Goal: Information Seeking & Learning: Learn about a topic

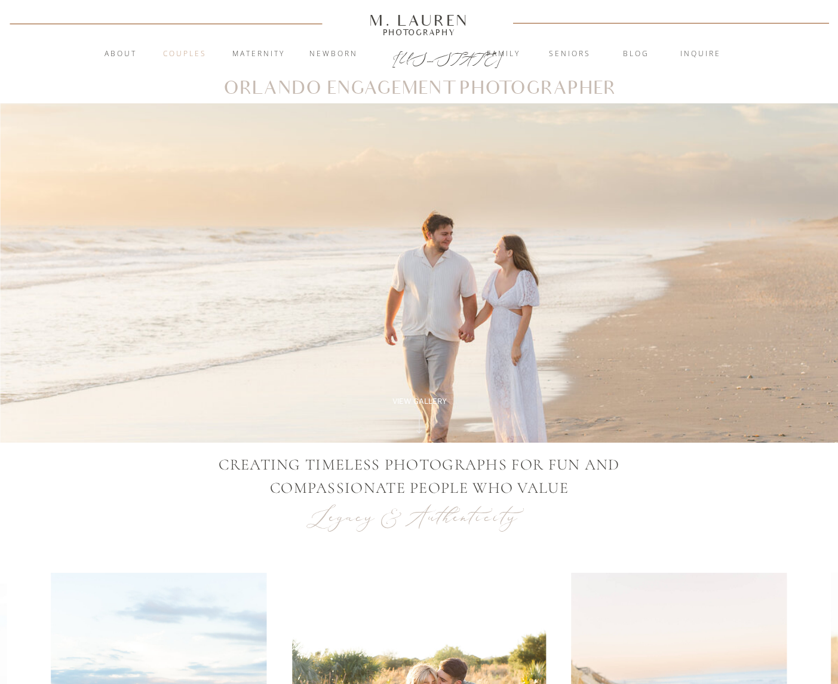
click at [194, 51] on nav "Couples" at bounding box center [185, 54] width 64 height 12
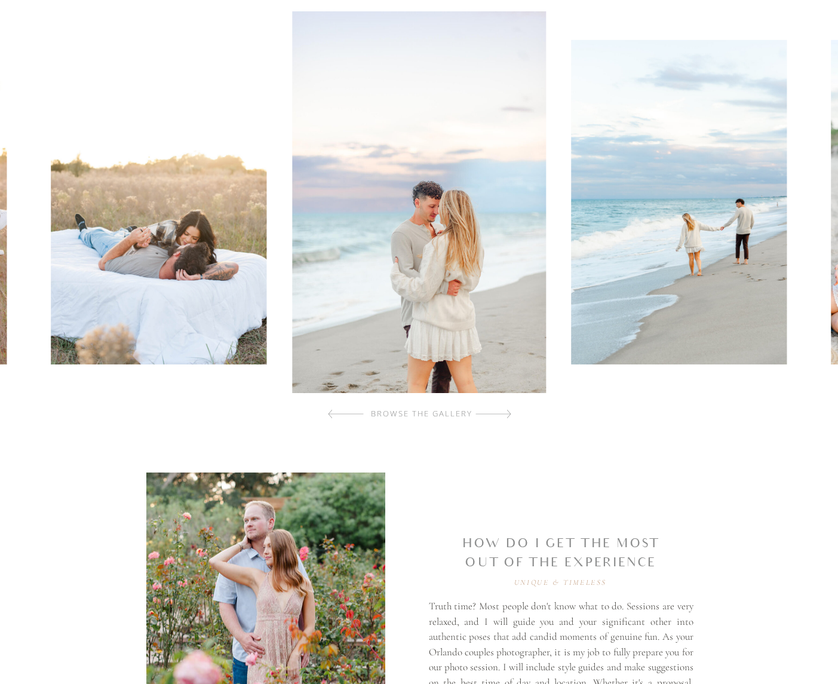
scroll to position [552, 0]
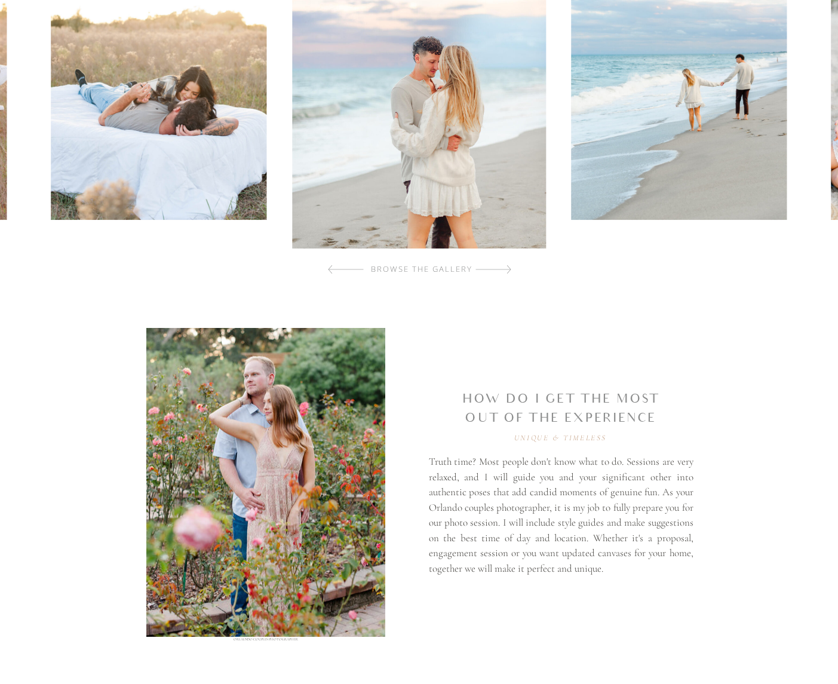
click at [493, 271] on div at bounding box center [493, 269] width 36 height 24
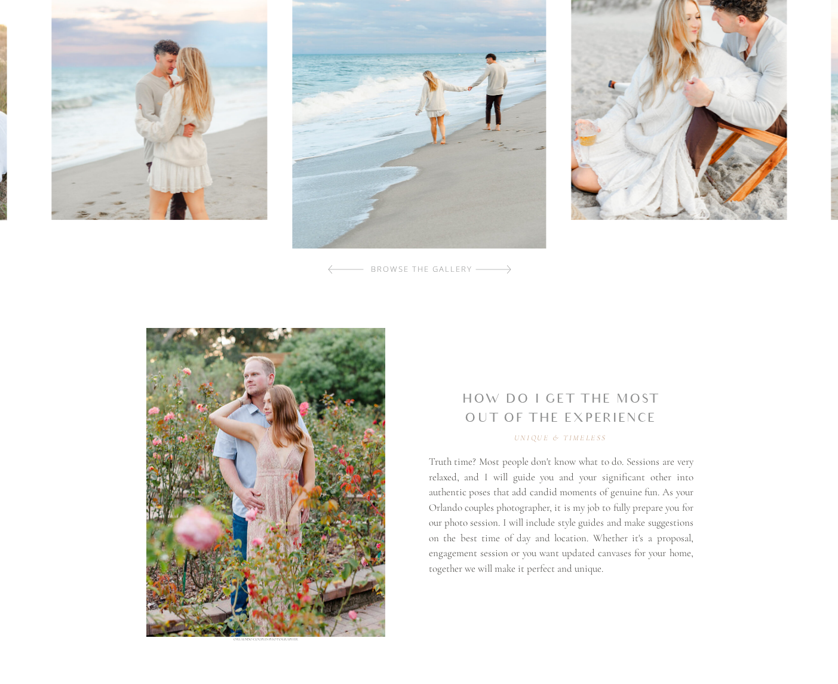
click at [493, 271] on div at bounding box center [493, 269] width 36 height 24
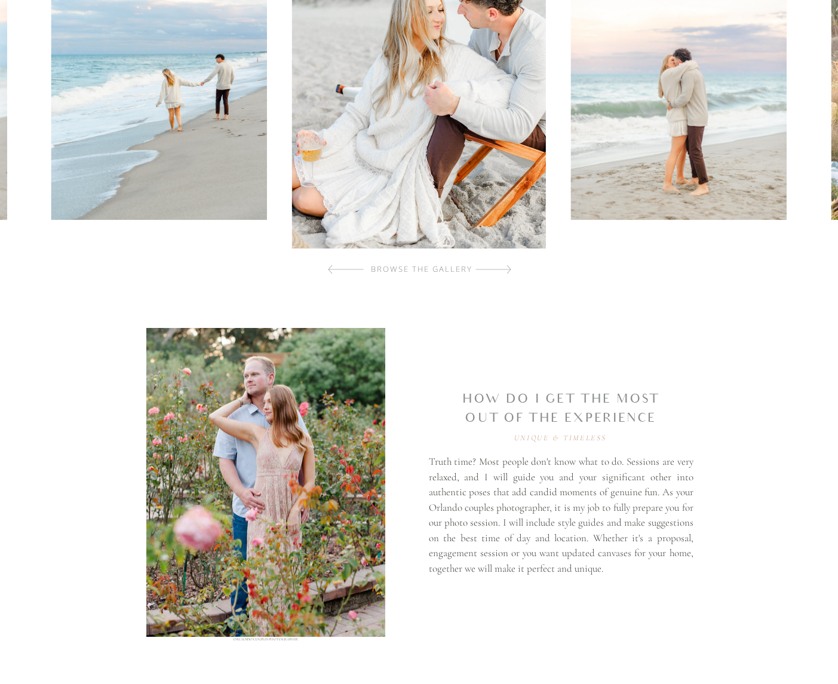
click at [493, 271] on div at bounding box center [493, 269] width 36 height 24
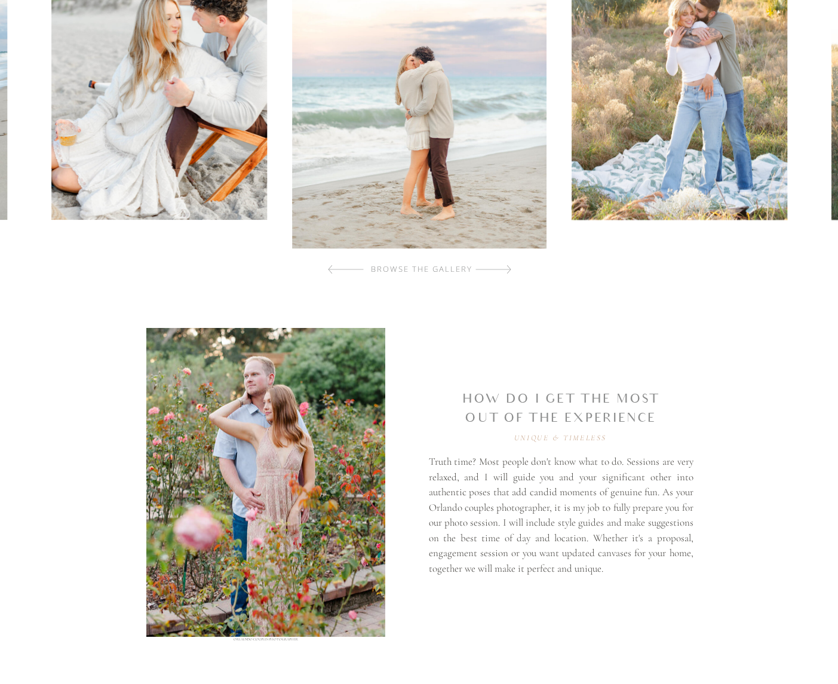
click at [493, 271] on div at bounding box center [493, 269] width 36 height 24
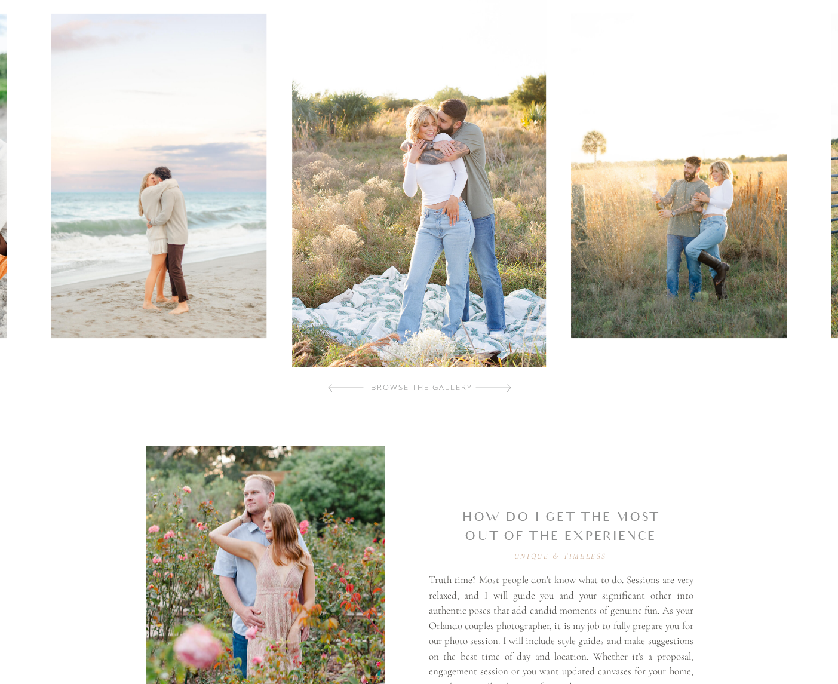
scroll to position [433, 0]
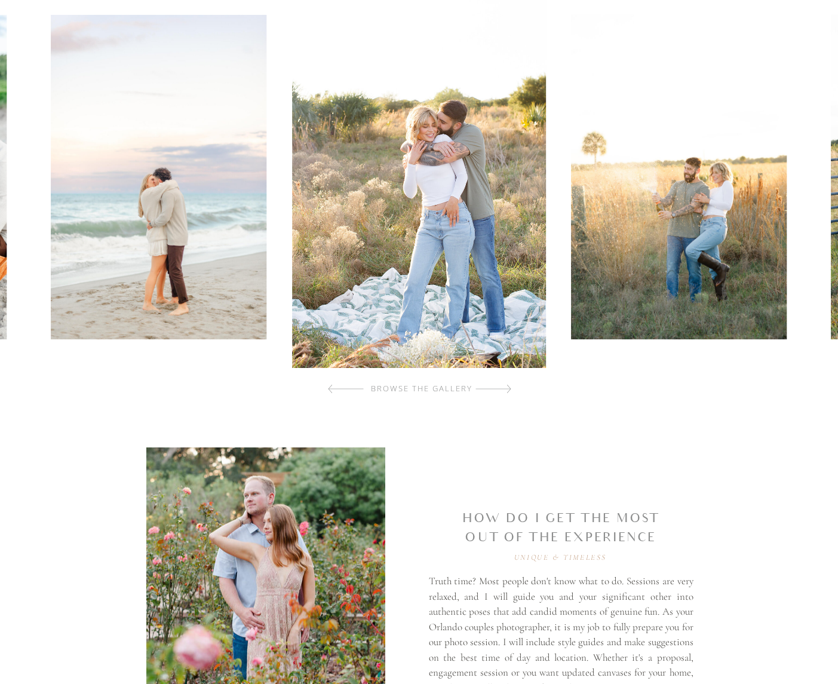
click at [488, 386] on div "browse the gallery" at bounding box center [422, 389] width 143 height 12
click at [506, 389] on div at bounding box center [493, 389] width 36 height 24
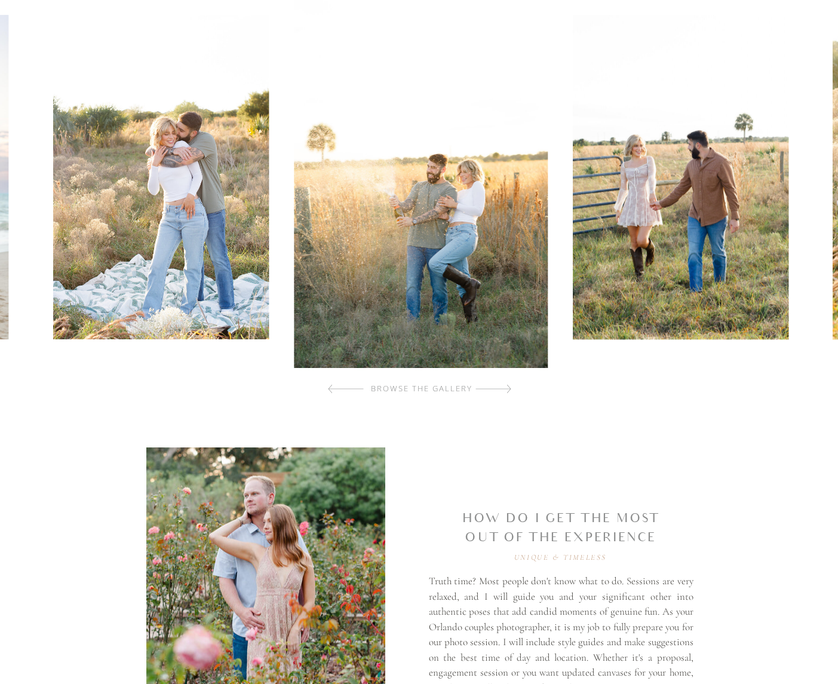
click at [506, 389] on div at bounding box center [493, 389] width 36 height 24
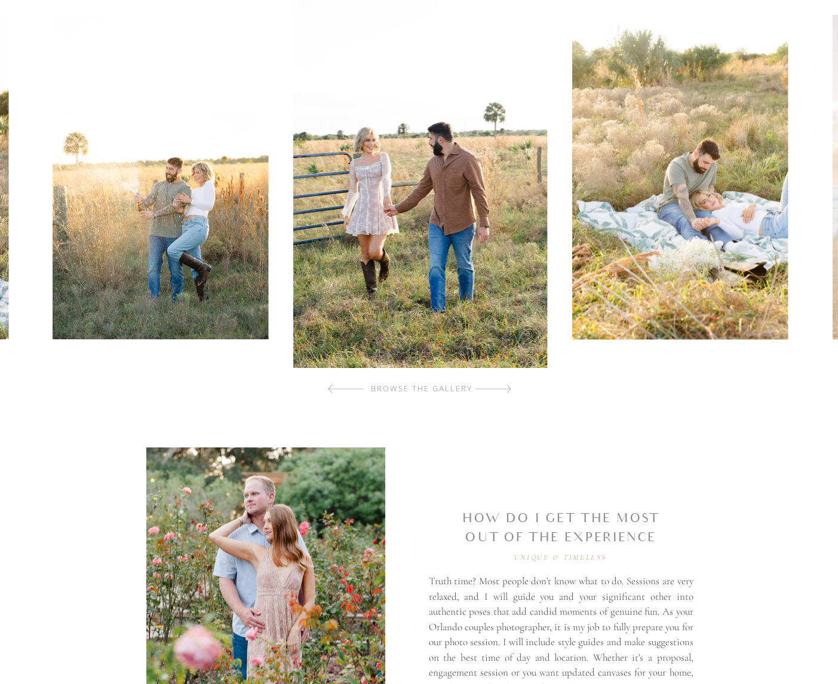
click at [506, 389] on div at bounding box center [493, 389] width 36 height 24
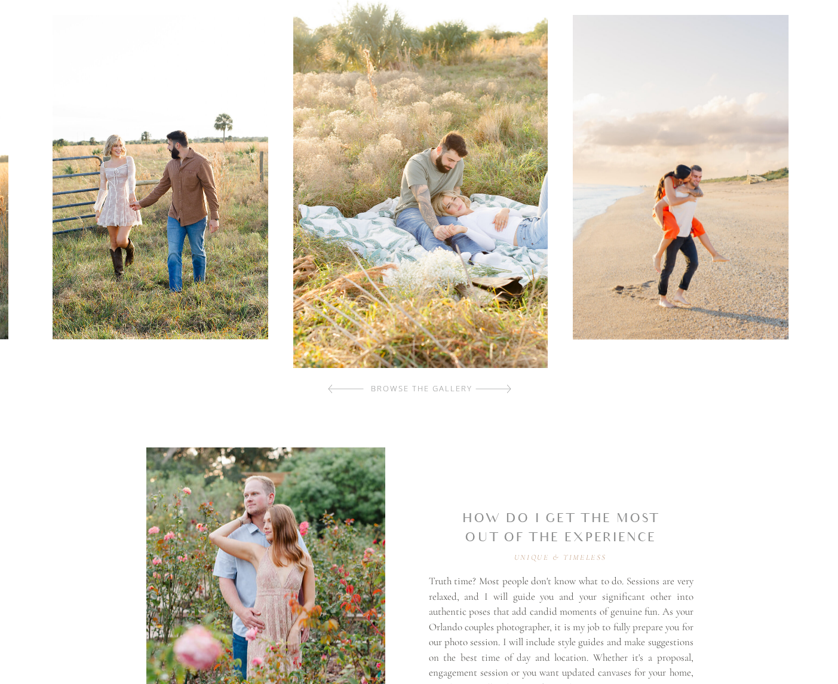
click at [506, 389] on div at bounding box center [493, 389] width 36 height 24
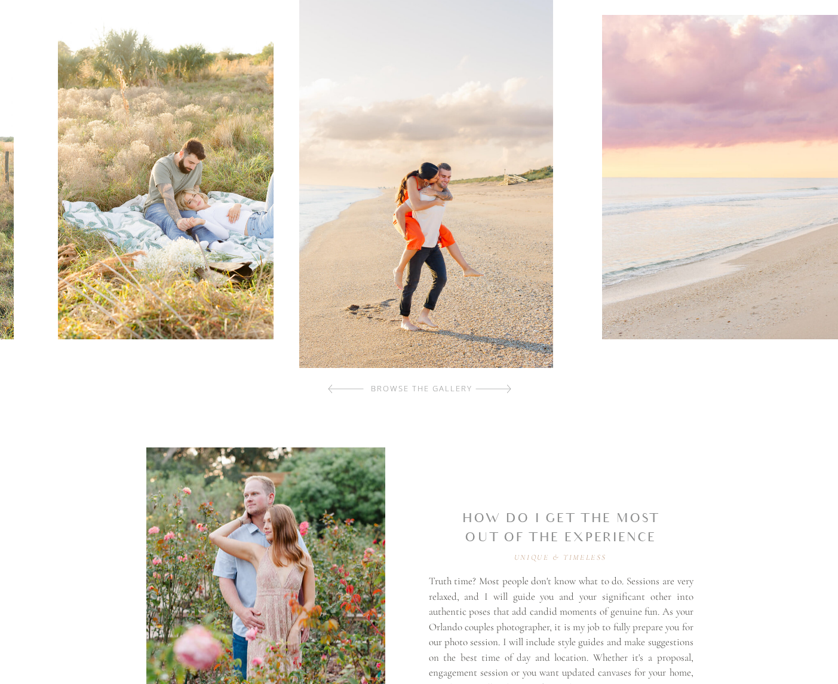
click at [506, 389] on div at bounding box center [493, 389] width 36 height 24
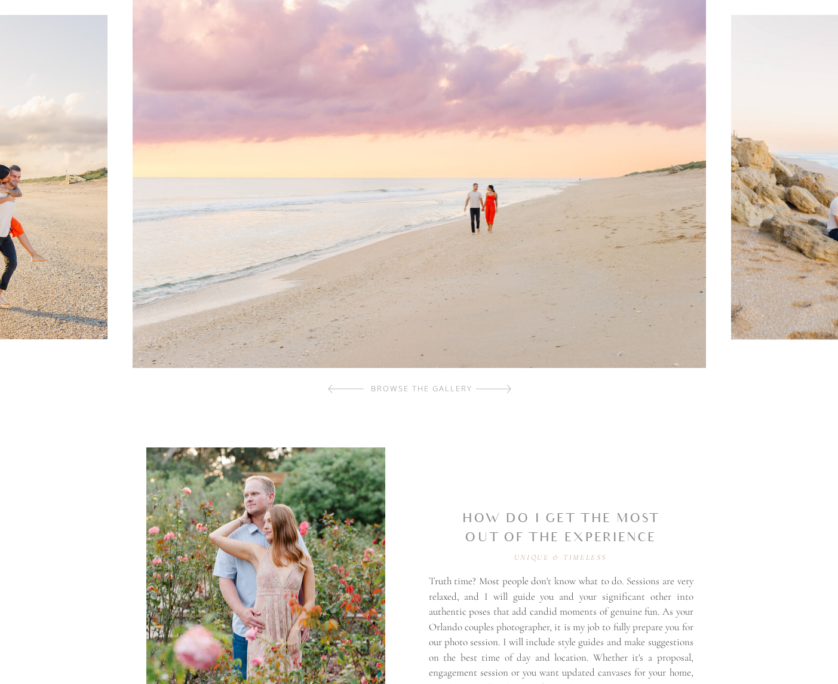
click at [506, 389] on div at bounding box center [493, 389] width 36 height 24
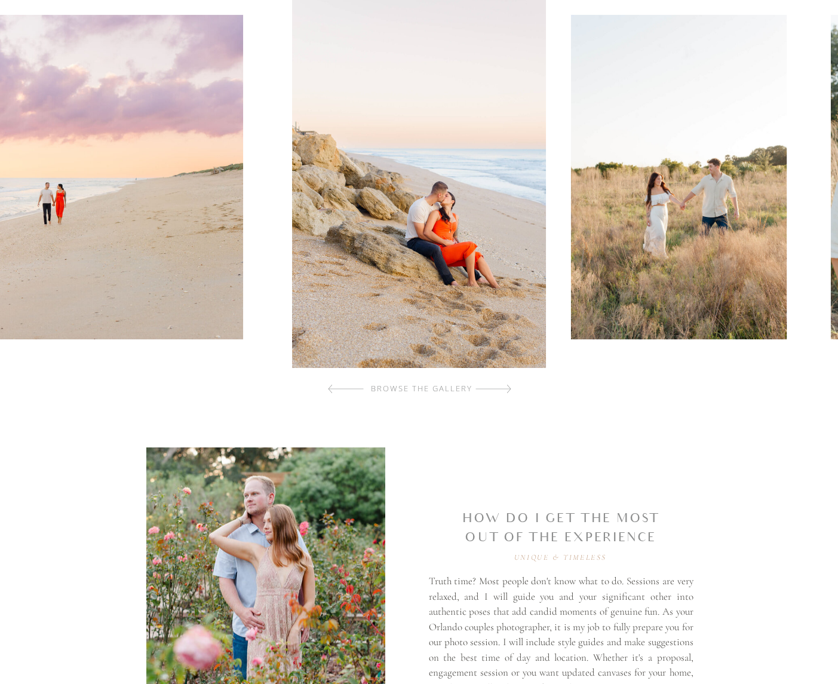
click at [506, 389] on div at bounding box center [493, 389] width 36 height 24
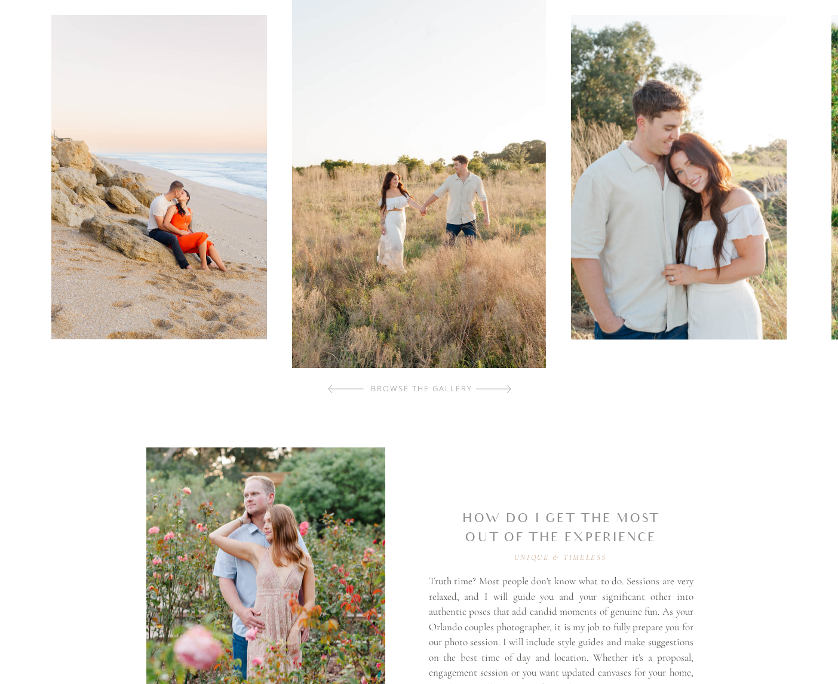
click at [506, 389] on div at bounding box center [493, 389] width 36 height 24
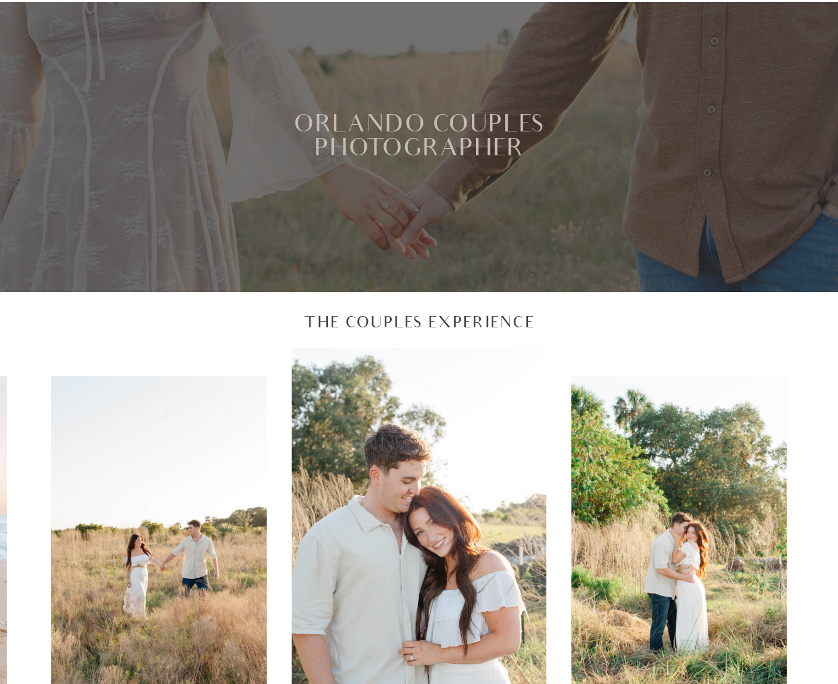
scroll to position [0, 0]
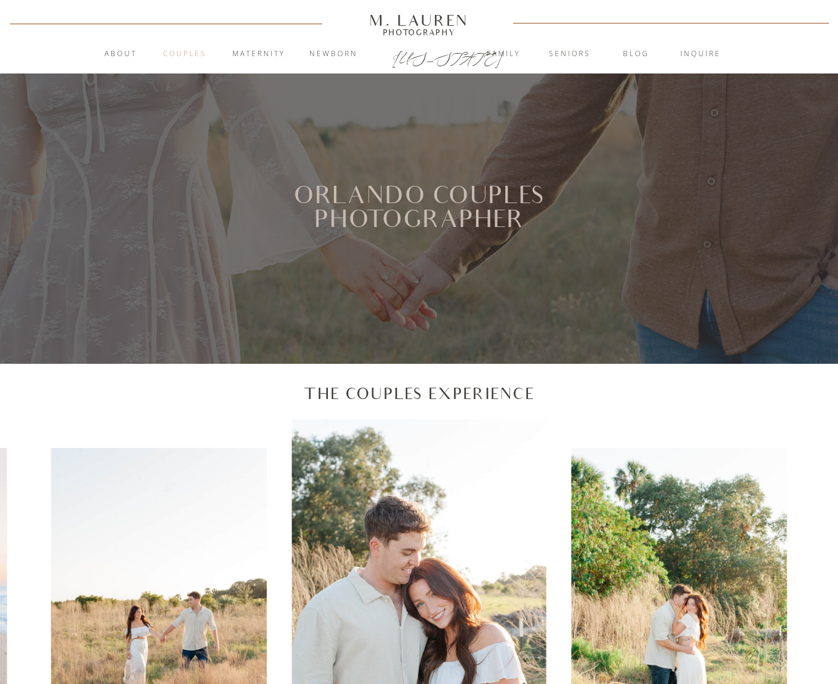
click at [182, 54] on nav "Couples" at bounding box center [185, 54] width 64 height 12
click at [705, 57] on nav "inquire" at bounding box center [700, 54] width 64 height 12
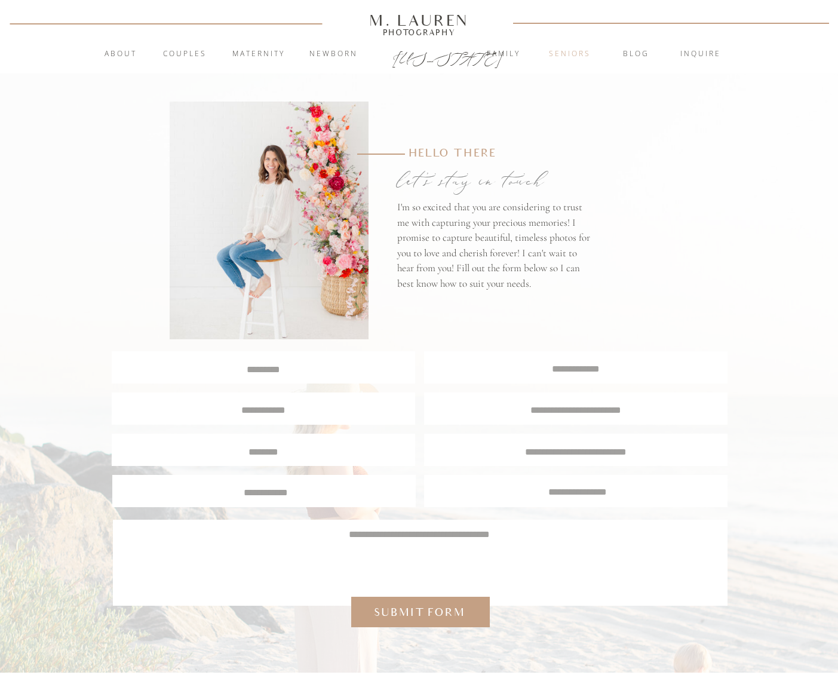
click at [571, 57] on nav "Seniors" at bounding box center [569, 54] width 64 height 12
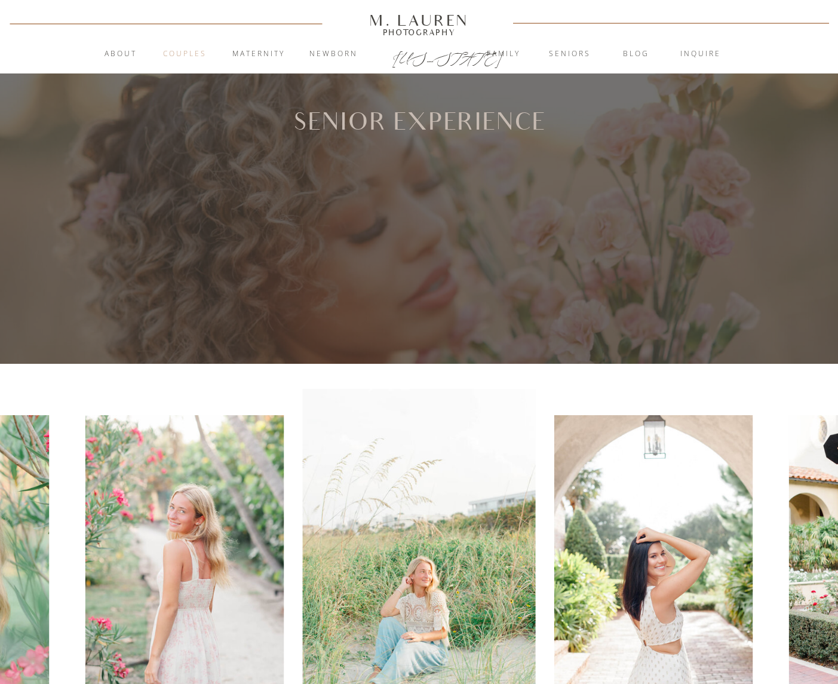
click at [167, 51] on nav "Couples" at bounding box center [185, 54] width 64 height 12
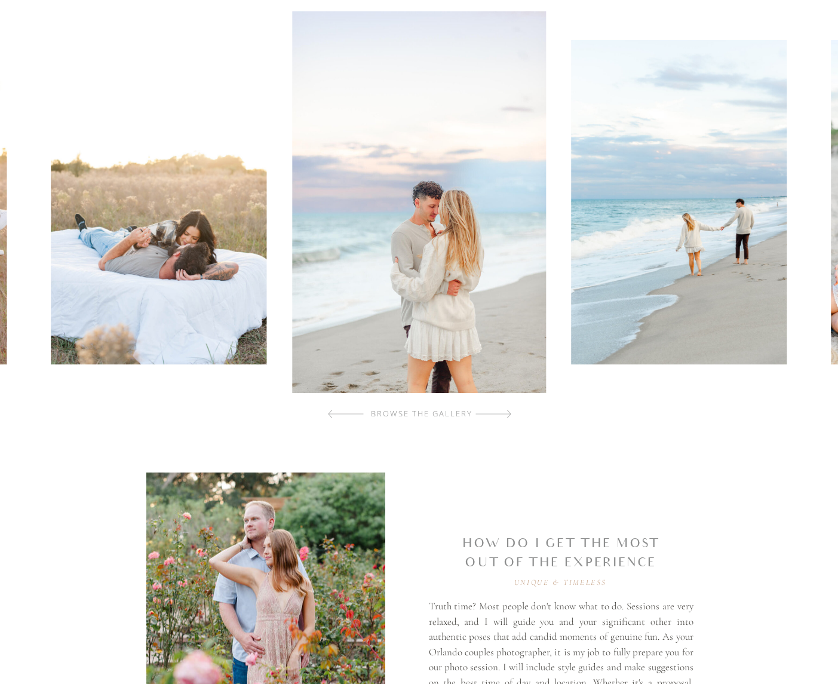
scroll to position [387, 0]
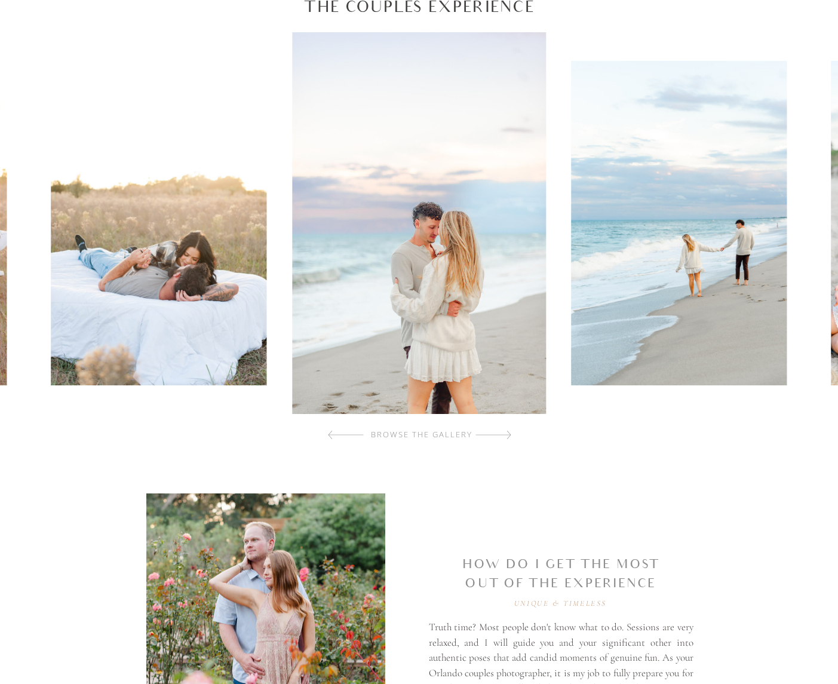
click at [498, 433] on div at bounding box center [493, 435] width 36 height 24
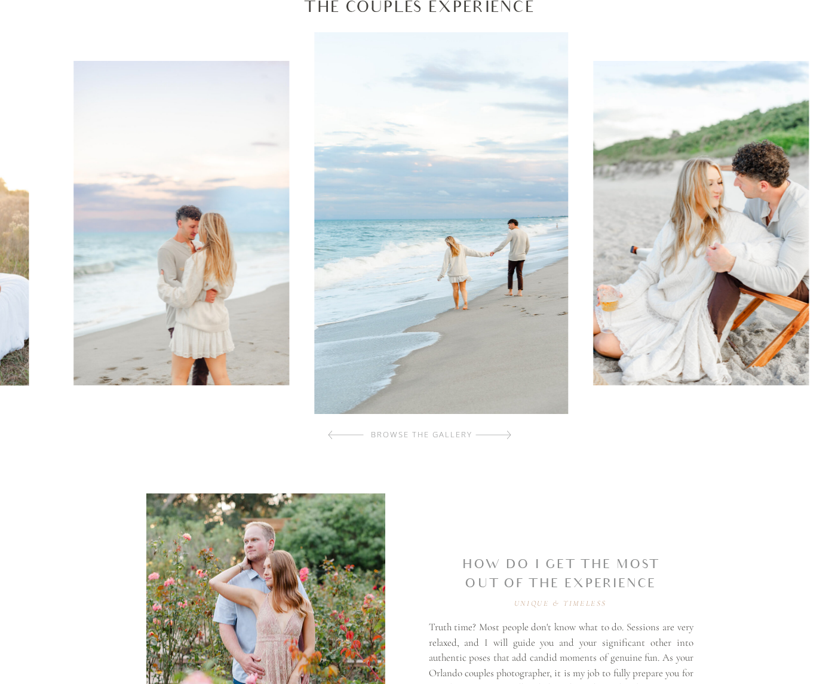
click at [498, 433] on div at bounding box center [493, 435] width 36 height 24
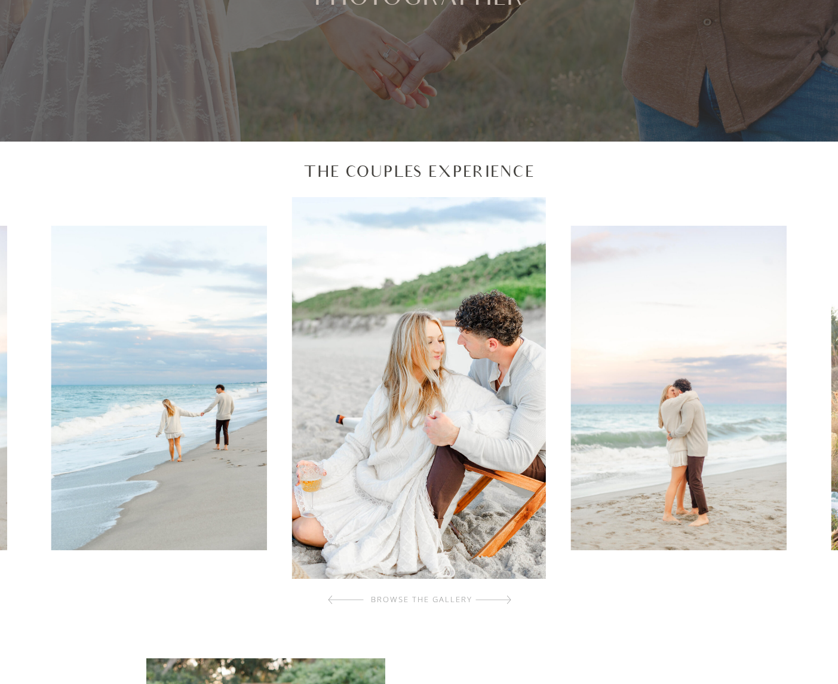
scroll to position [0, 0]
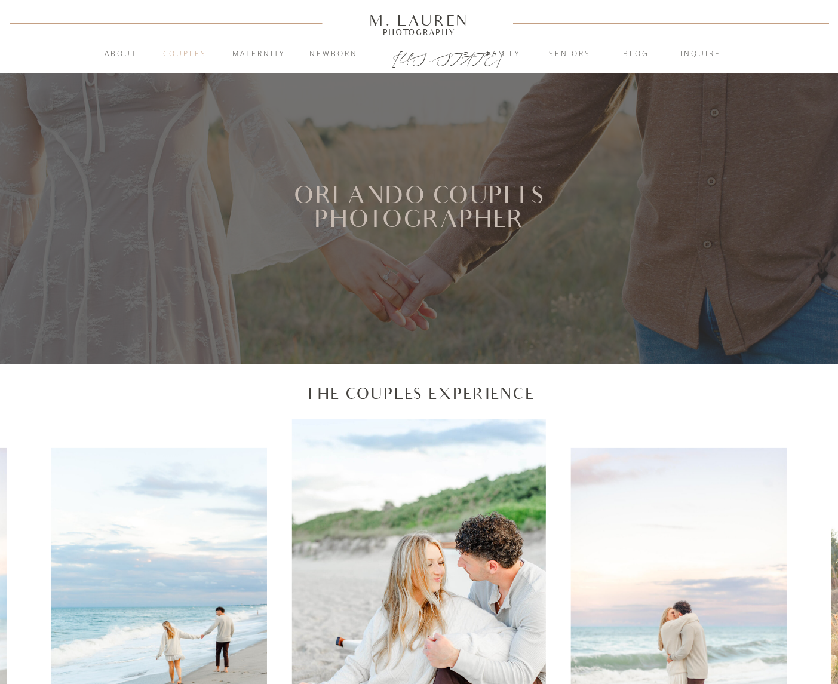
click at [197, 53] on nav "Couples" at bounding box center [185, 54] width 64 height 12
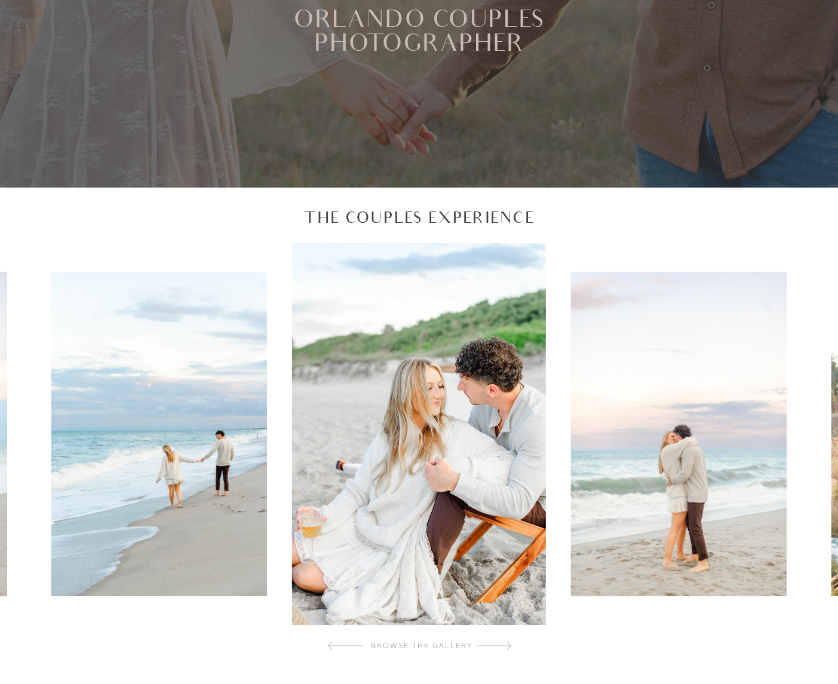
scroll to position [179, 0]
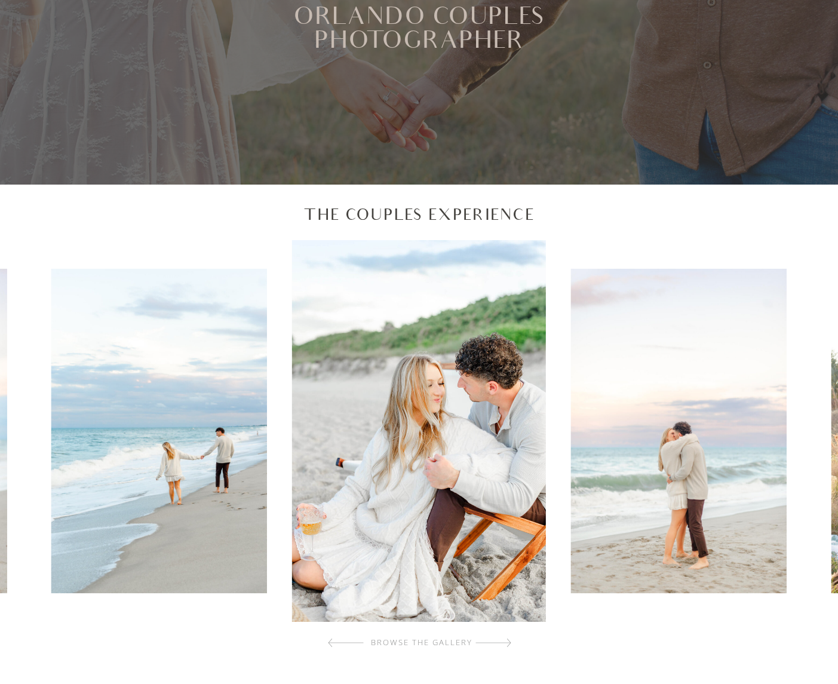
click at [493, 639] on div "browse the gallery" at bounding box center [422, 643] width 143 height 12
click at [493, 640] on div "browse the gallery" at bounding box center [422, 643] width 143 height 12
drag, startPoint x: 491, startPoint y: 644, endPoint x: 499, endPoint y: 645, distance: 8.4
click at [493, 644] on div "browse the gallery The Couples Experience" at bounding box center [419, 422] width 717 height 475
click at [508, 645] on div at bounding box center [493, 643] width 36 height 24
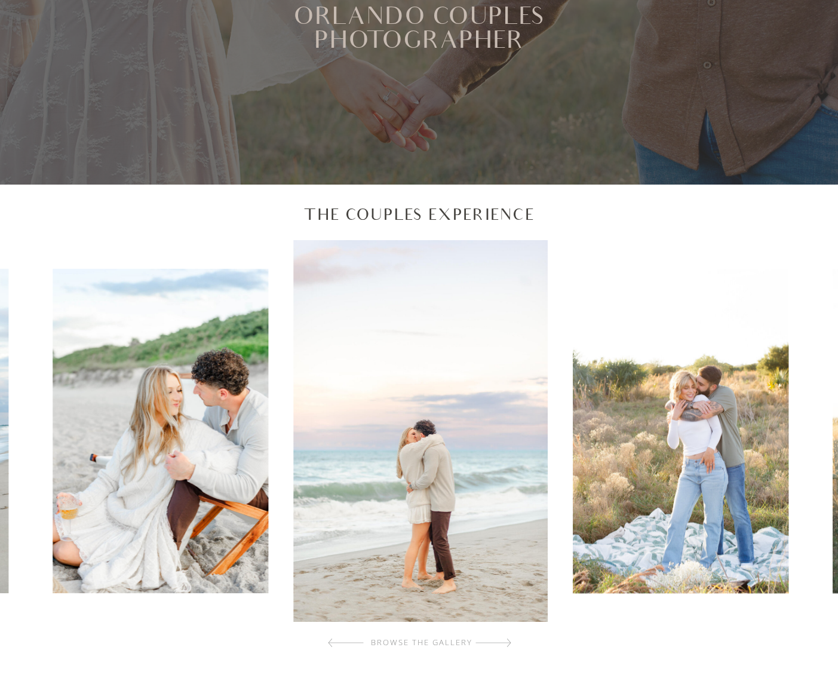
click at [508, 645] on div at bounding box center [493, 643] width 36 height 24
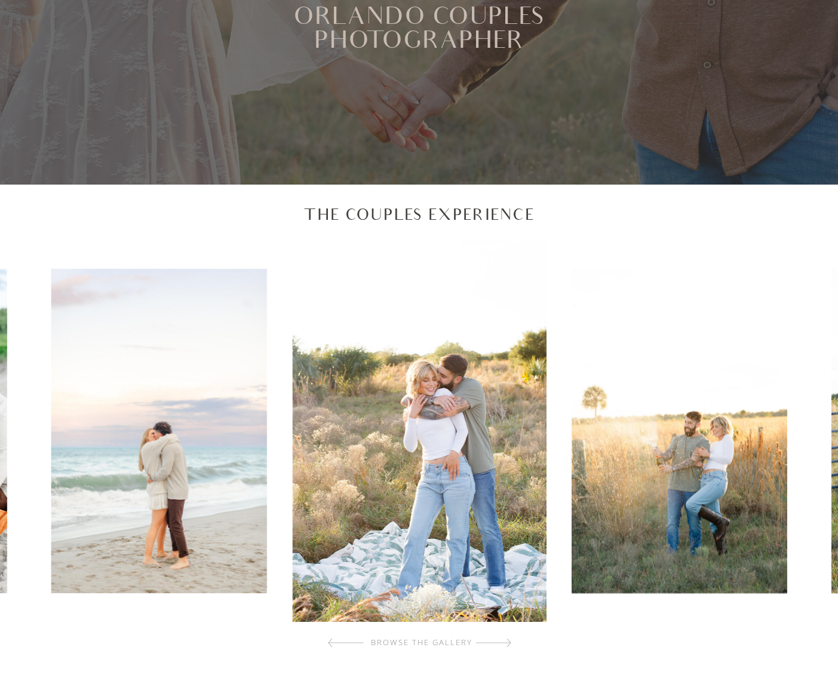
click at [508, 645] on div at bounding box center [493, 643] width 36 height 24
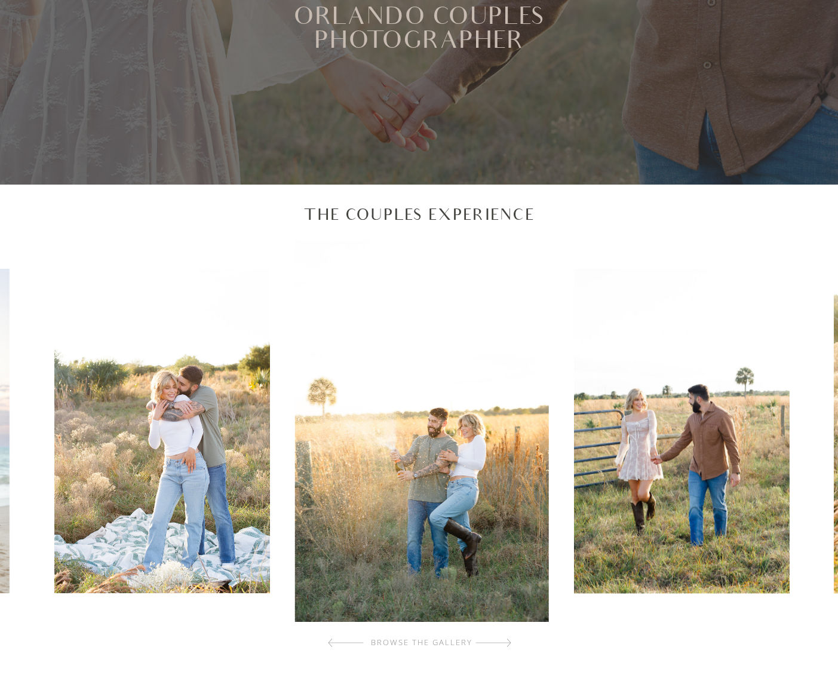
click at [508, 645] on div at bounding box center [493, 643] width 36 height 24
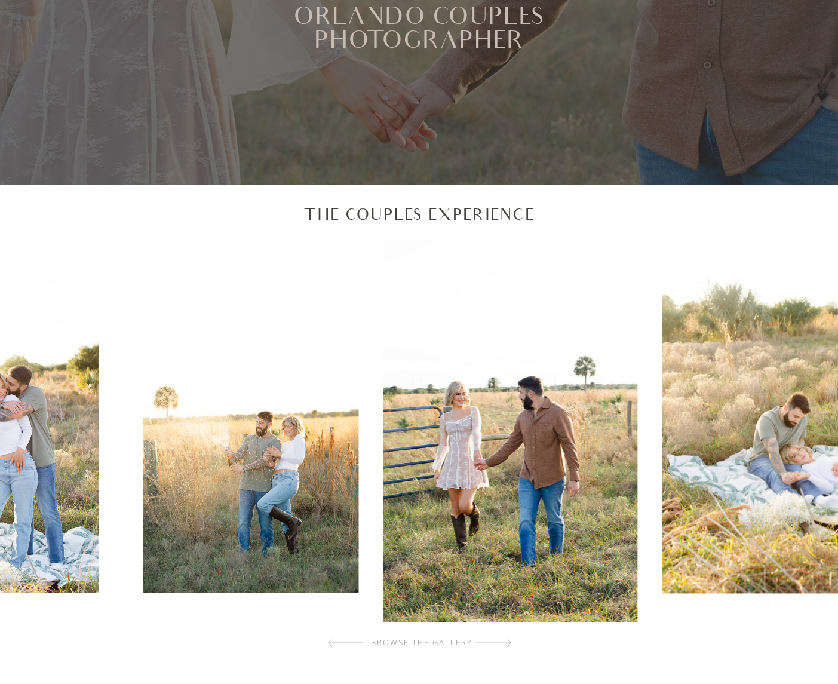
click at [508, 645] on div at bounding box center [493, 643] width 36 height 24
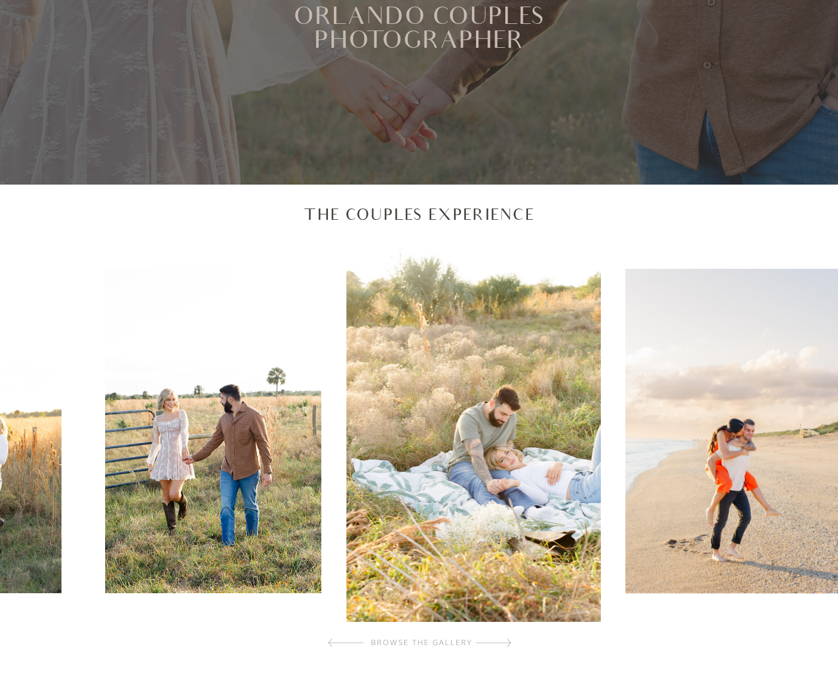
click at [508, 645] on div at bounding box center [493, 643] width 36 height 24
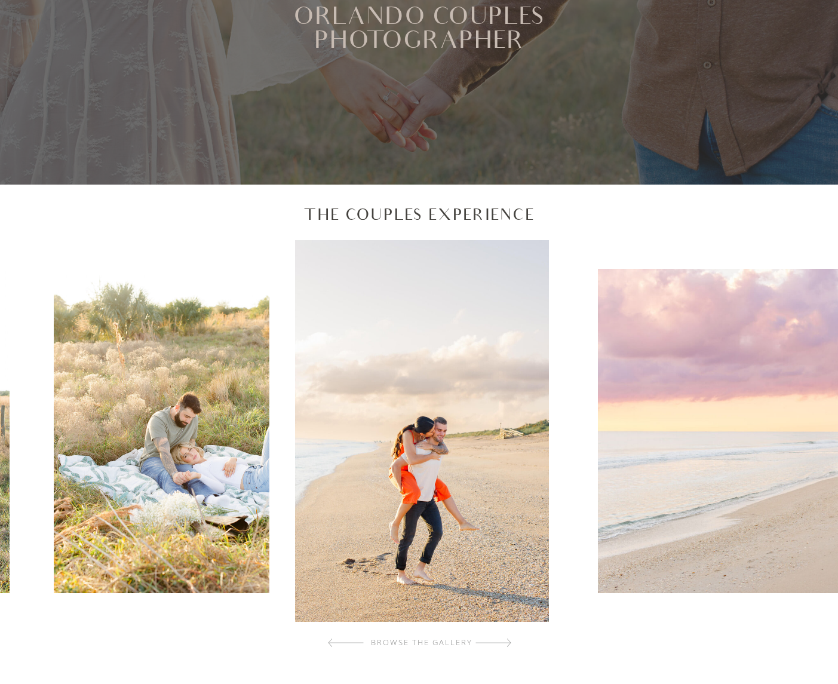
click at [508, 645] on div at bounding box center [493, 643] width 36 height 24
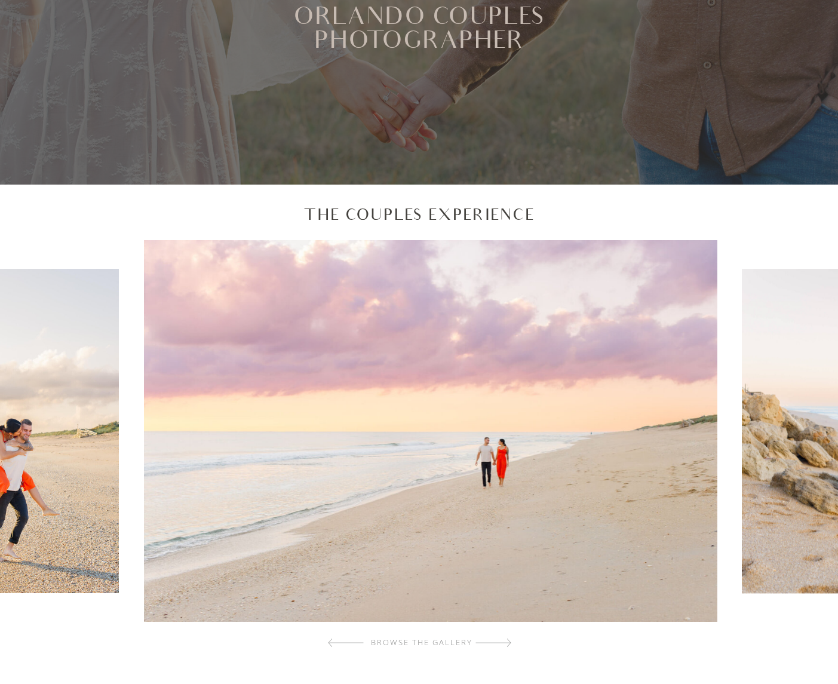
click at [508, 645] on div at bounding box center [493, 643] width 36 height 24
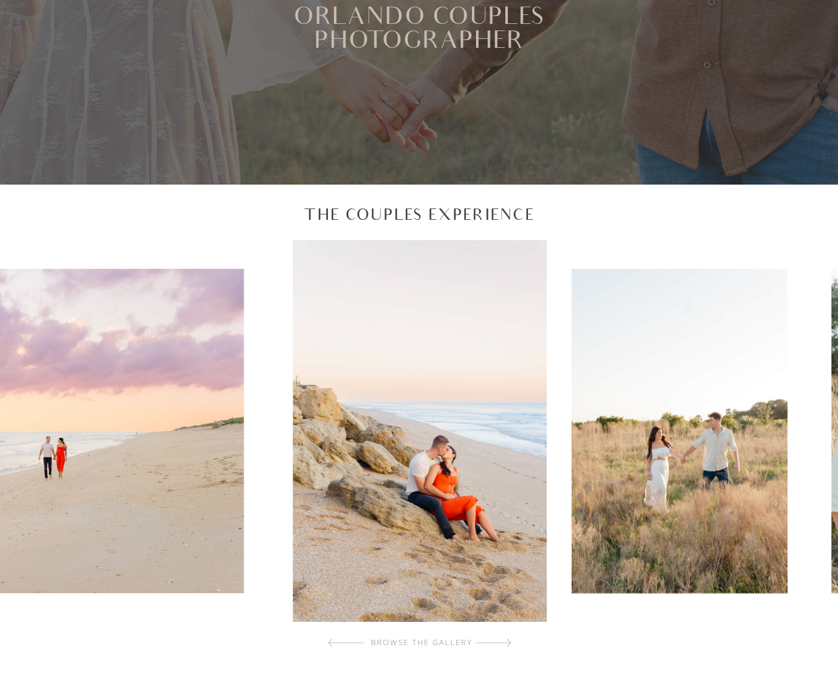
click at [508, 645] on div at bounding box center [493, 643] width 36 height 24
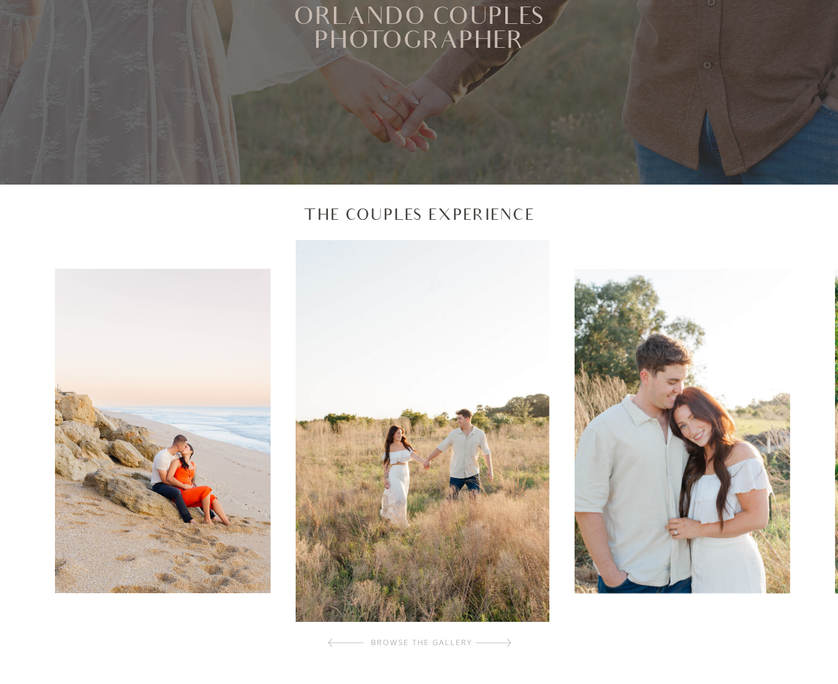
click at [508, 645] on div at bounding box center [493, 643] width 36 height 24
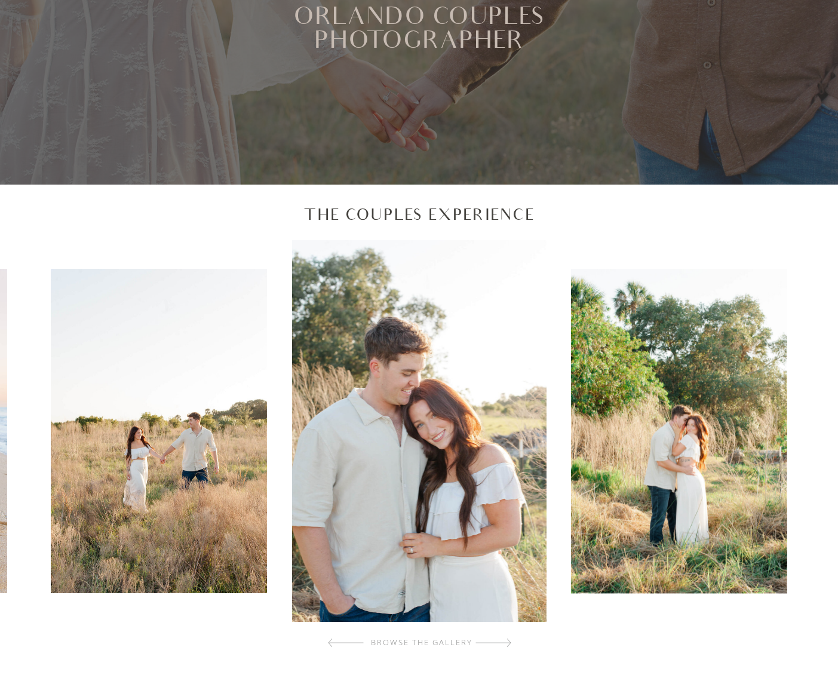
click at [508, 645] on div at bounding box center [493, 643] width 36 height 24
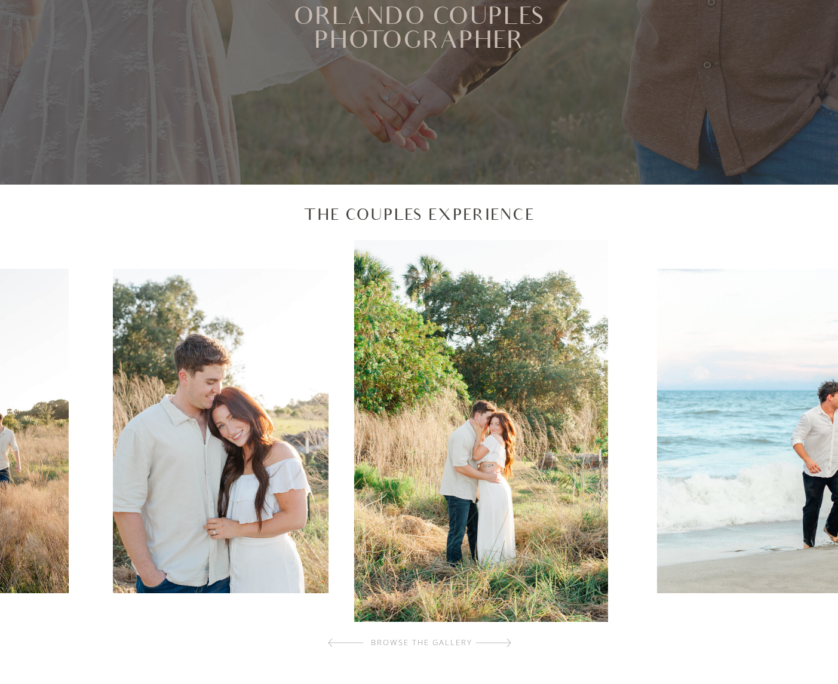
click at [508, 645] on div at bounding box center [493, 643] width 36 height 24
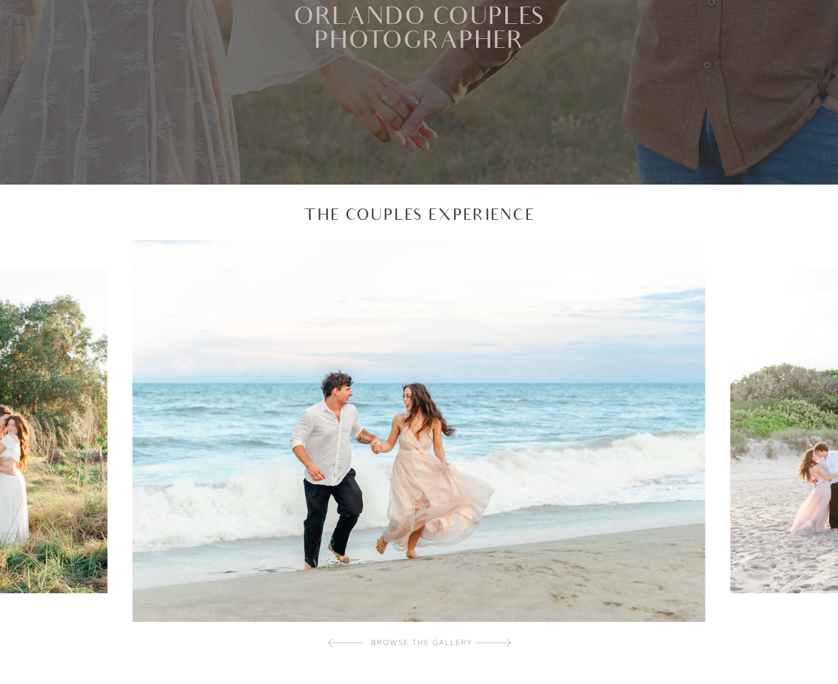
click at [508, 645] on div at bounding box center [493, 643] width 36 height 24
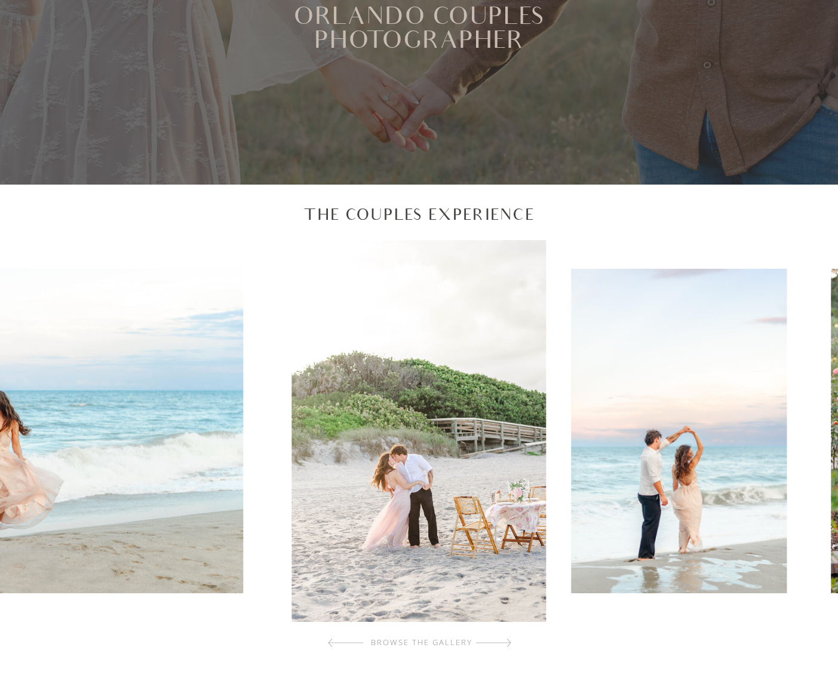
click at [508, 645] on div at bounding box center [493, 643] width 36 height 24
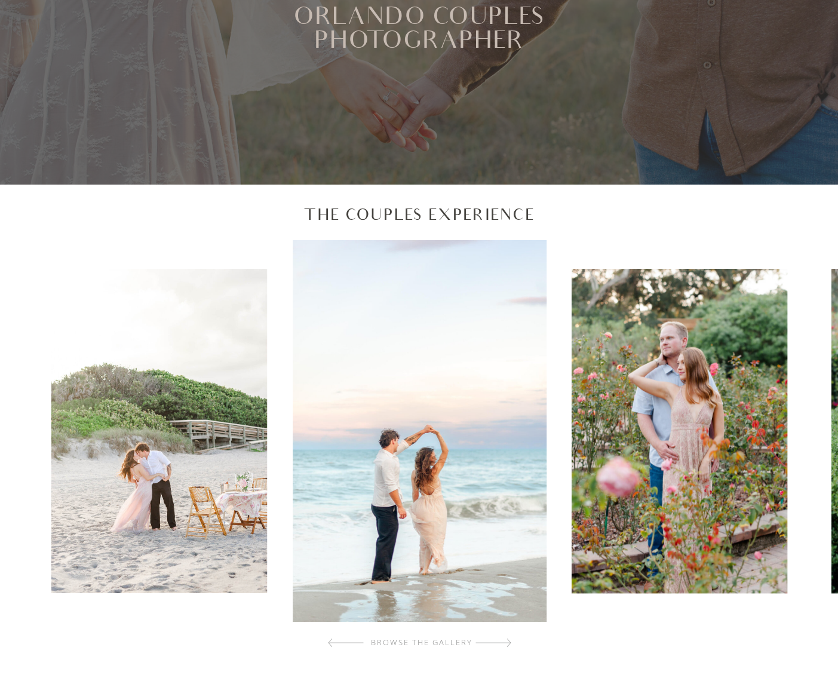
click at [508, 645] on div at bounding box center [493, 643] width 36 height 24
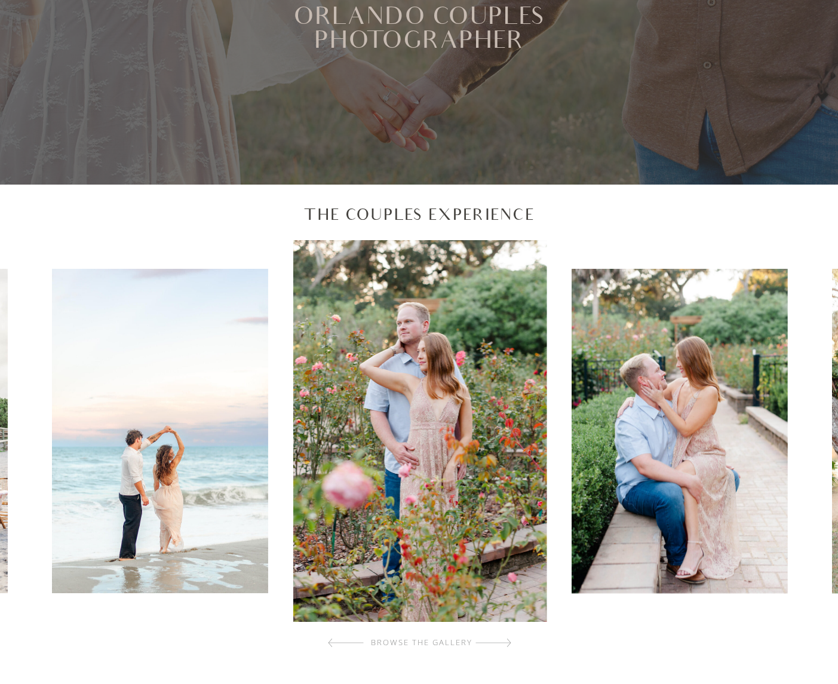
click at [508, 645] on div at bounding box center [493, 643] width 36 height 24
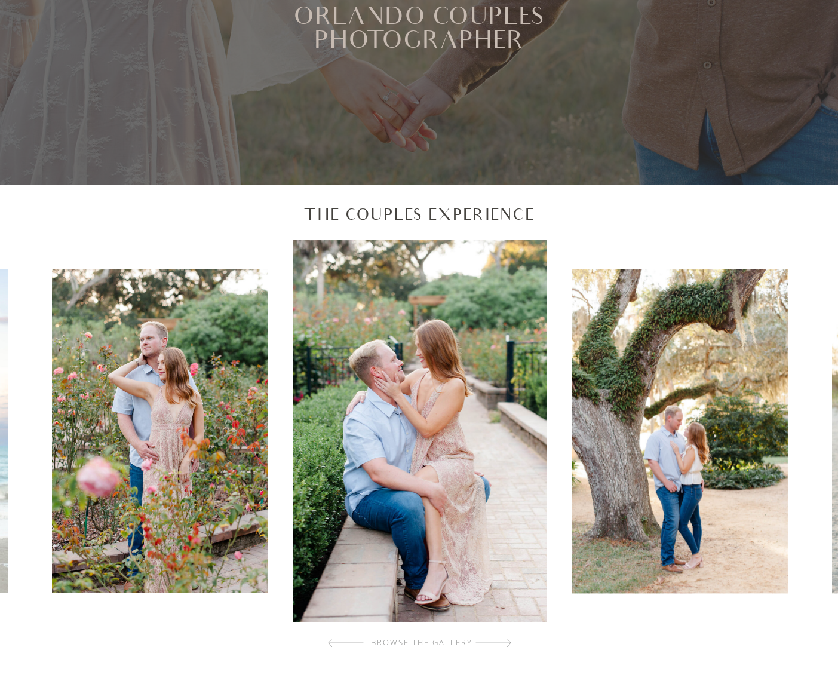
click at [508, 645] on div at bounding box center [493, 643] width 36 height 24
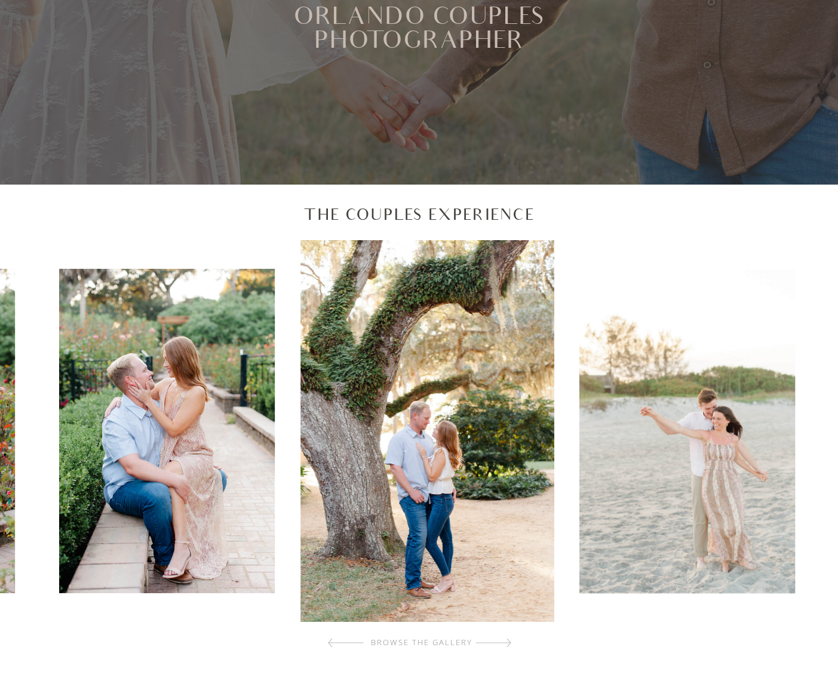
click at [508, 645] on div at bounding box center [493, 643] width 36 height 24
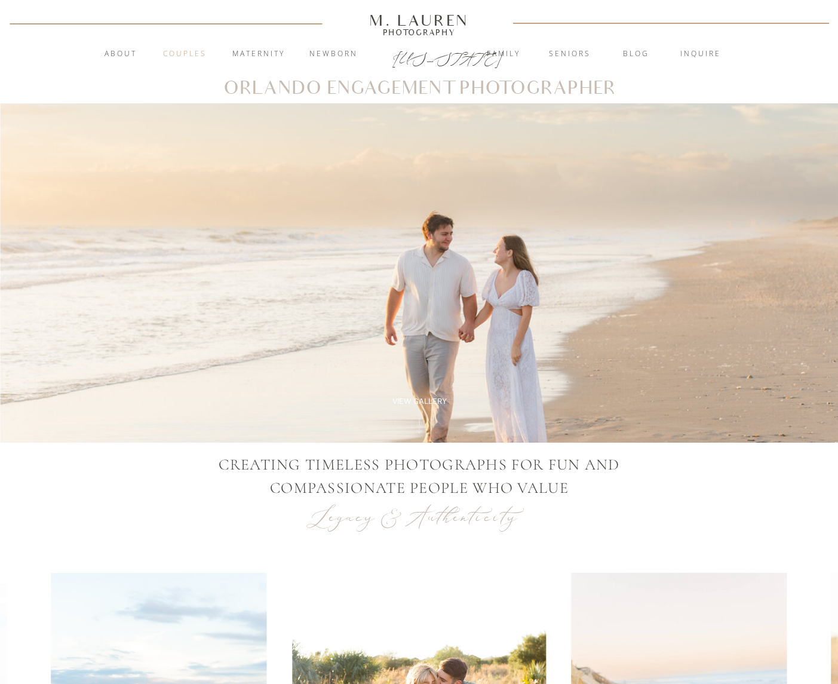
click at [197, 53] on nav "Couples" at bounding box center [185, 54] width 64 height 12
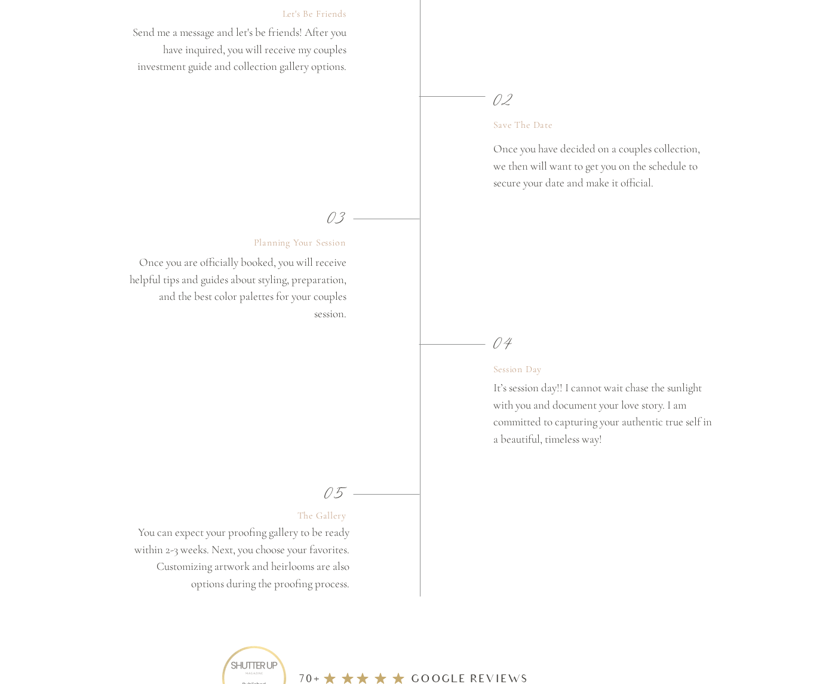
scroll to position [2269, 0]
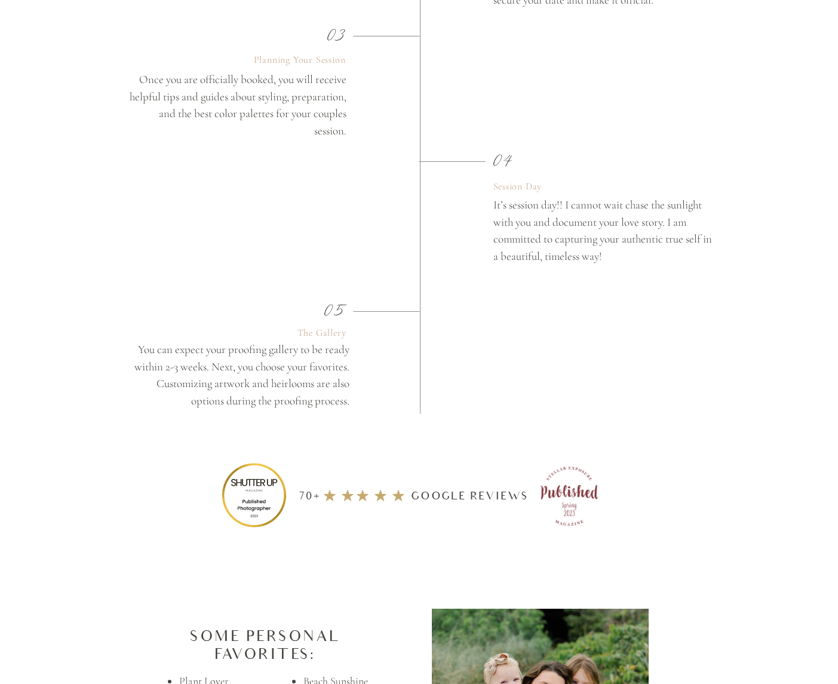
click at [837, 310] on div "blog Seniors Family Newborn Maternity Couples About [PERSON_NAME] Photography […" at bounding box center [419, 591] width 838 height 5720
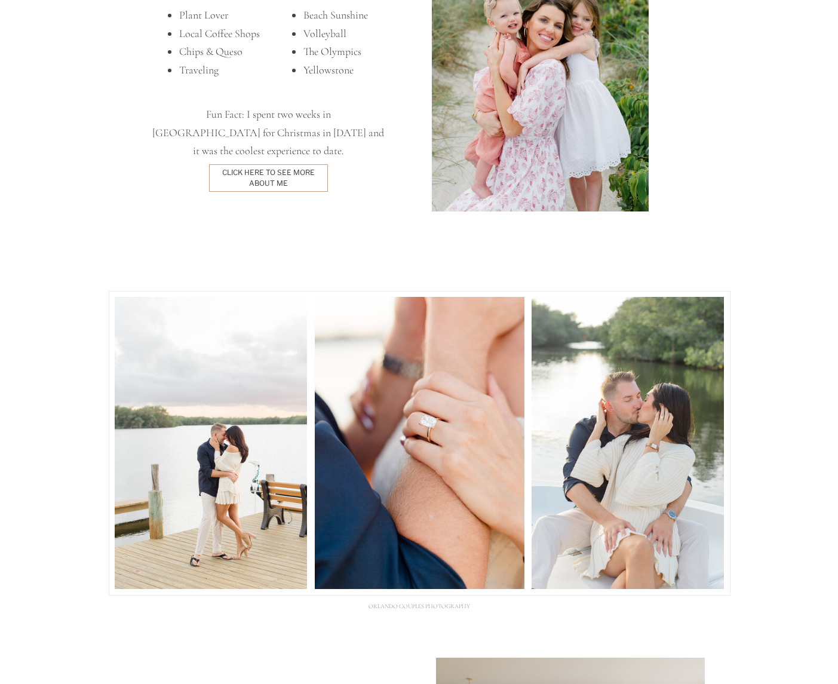
scroll to position [2930, 0]
